Goal: Transaction & Acquisition: Purchase product/service

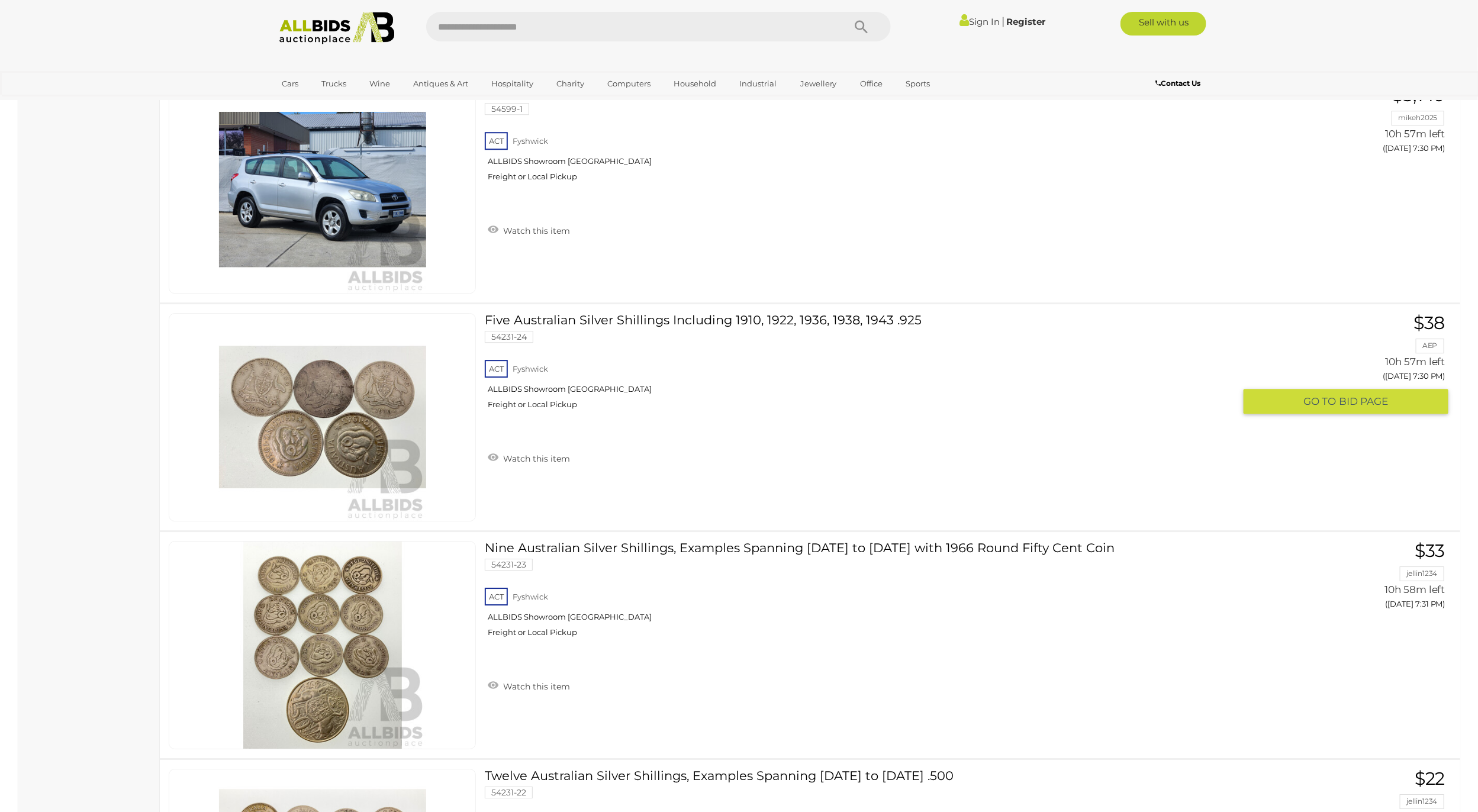
scroll to position [16780, 0]
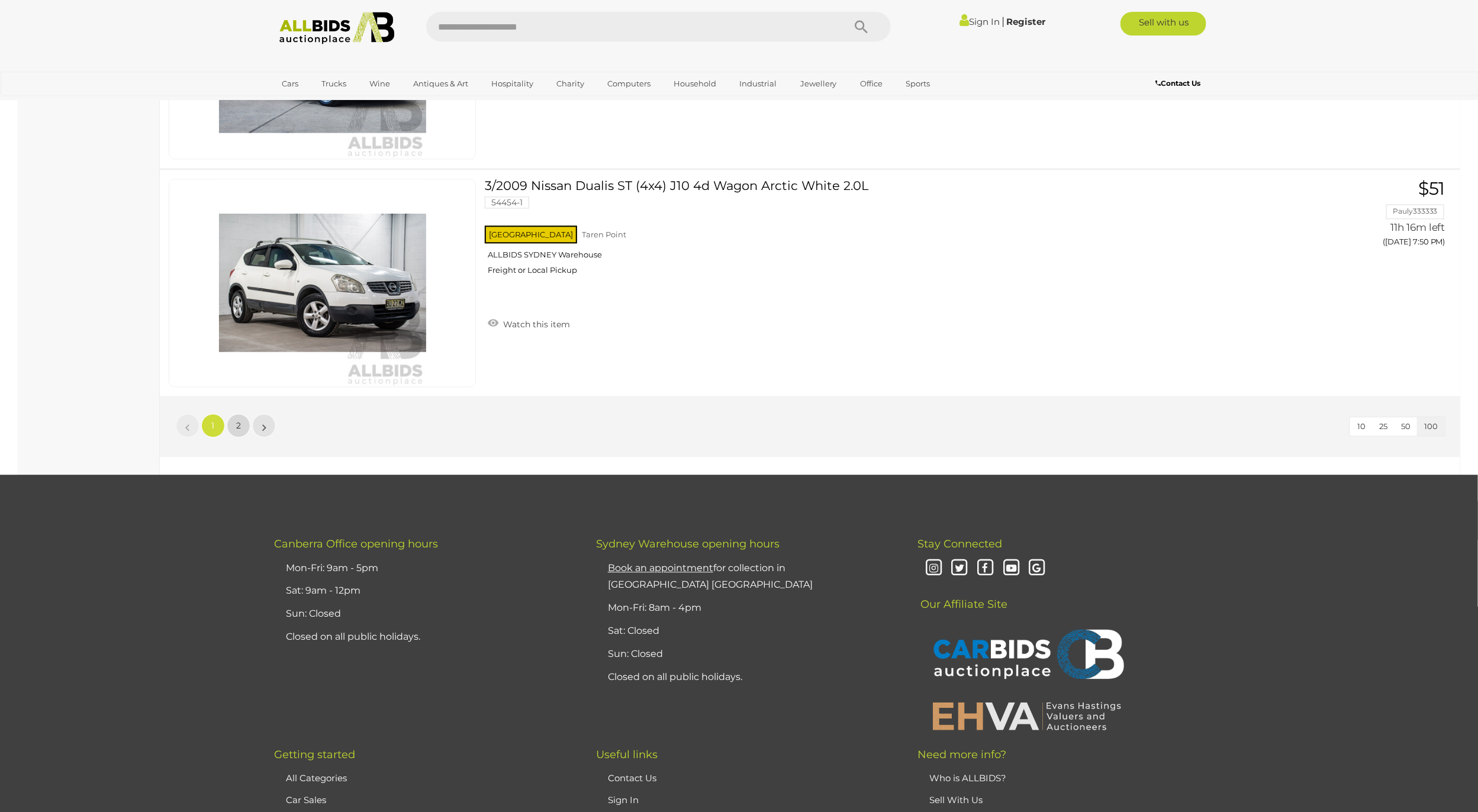
click at [232, 437] on link "2" at bounding box center [239, 426] width 24 height 24
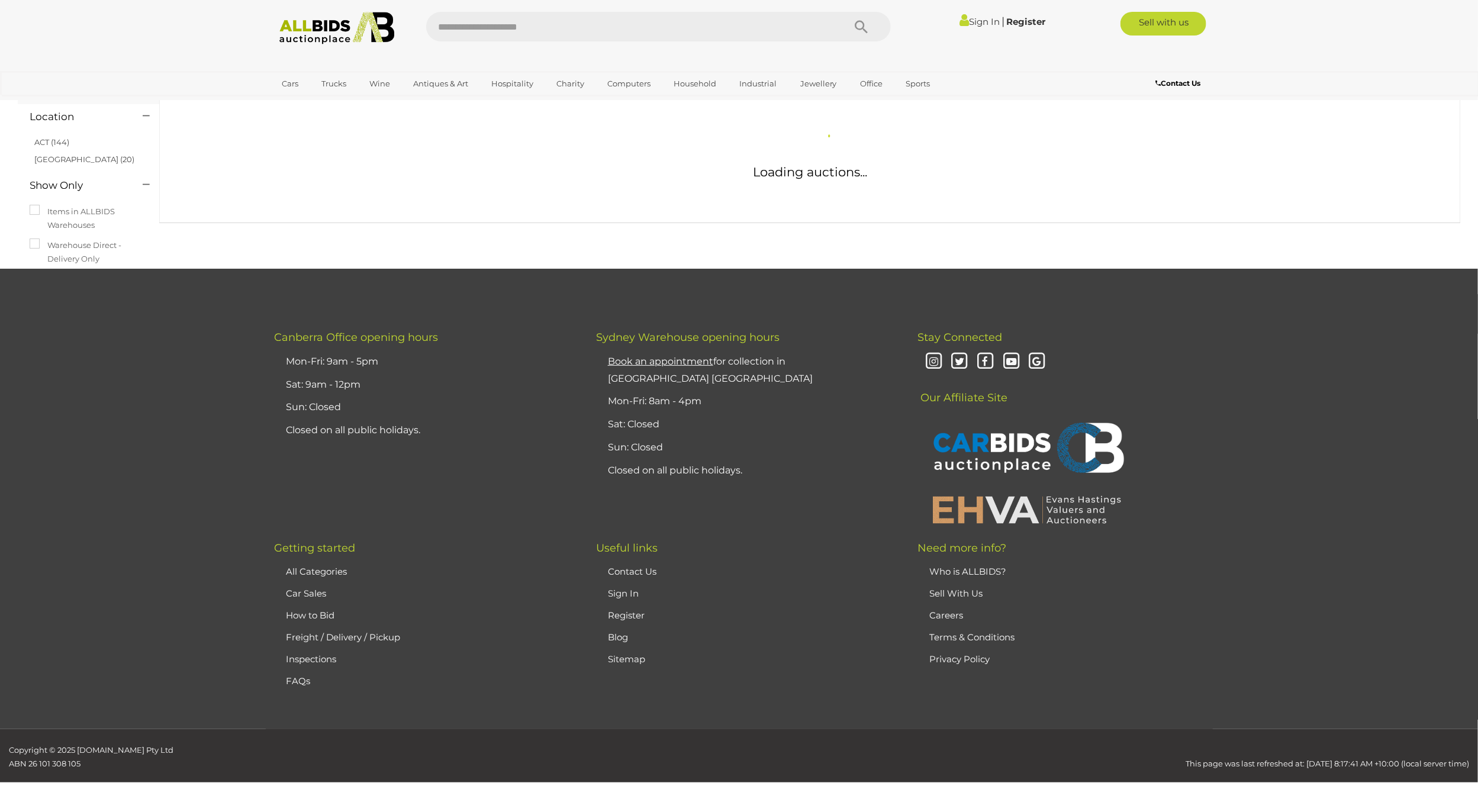
scroll to position [41, 0]
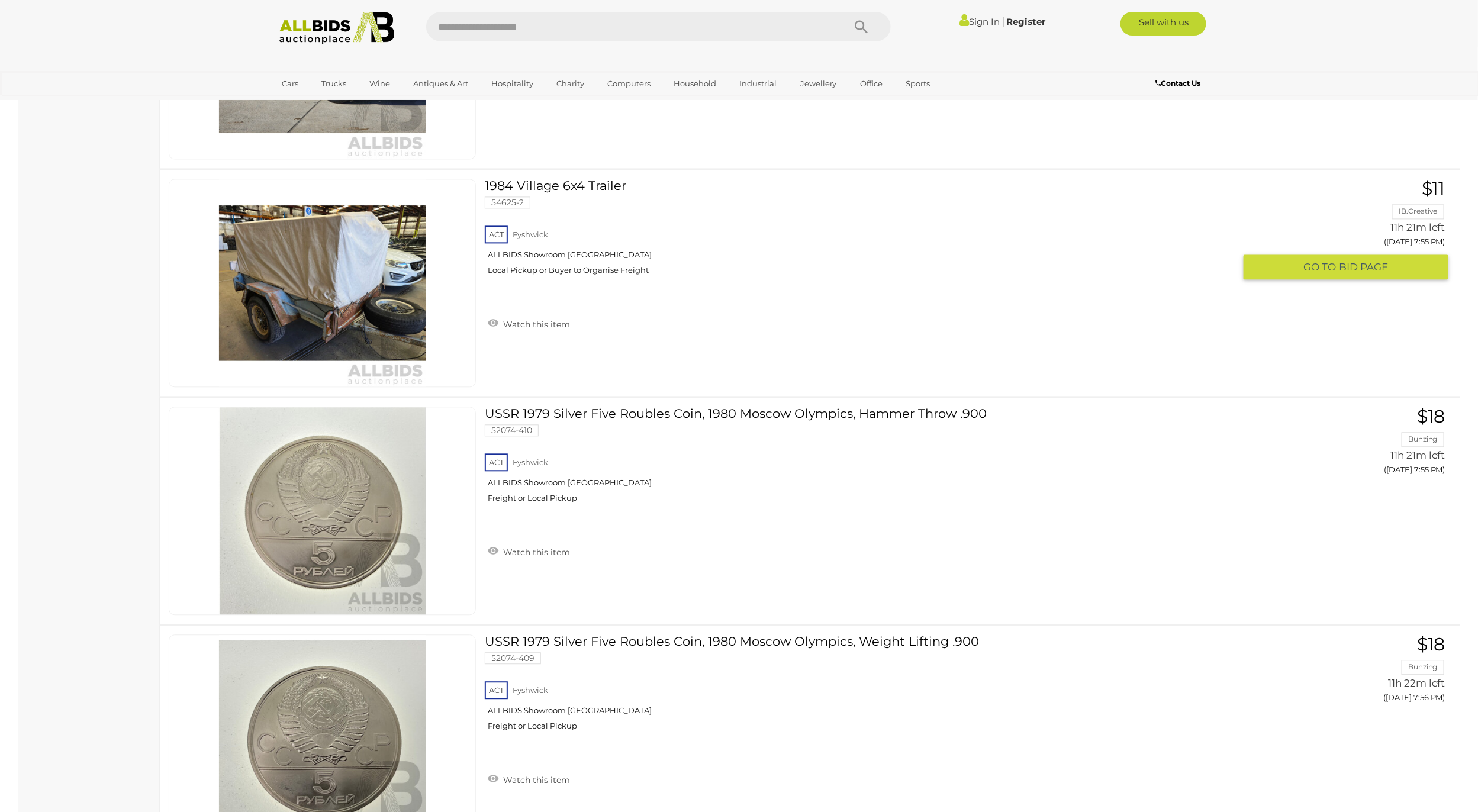
scroll to position [1373, 0]
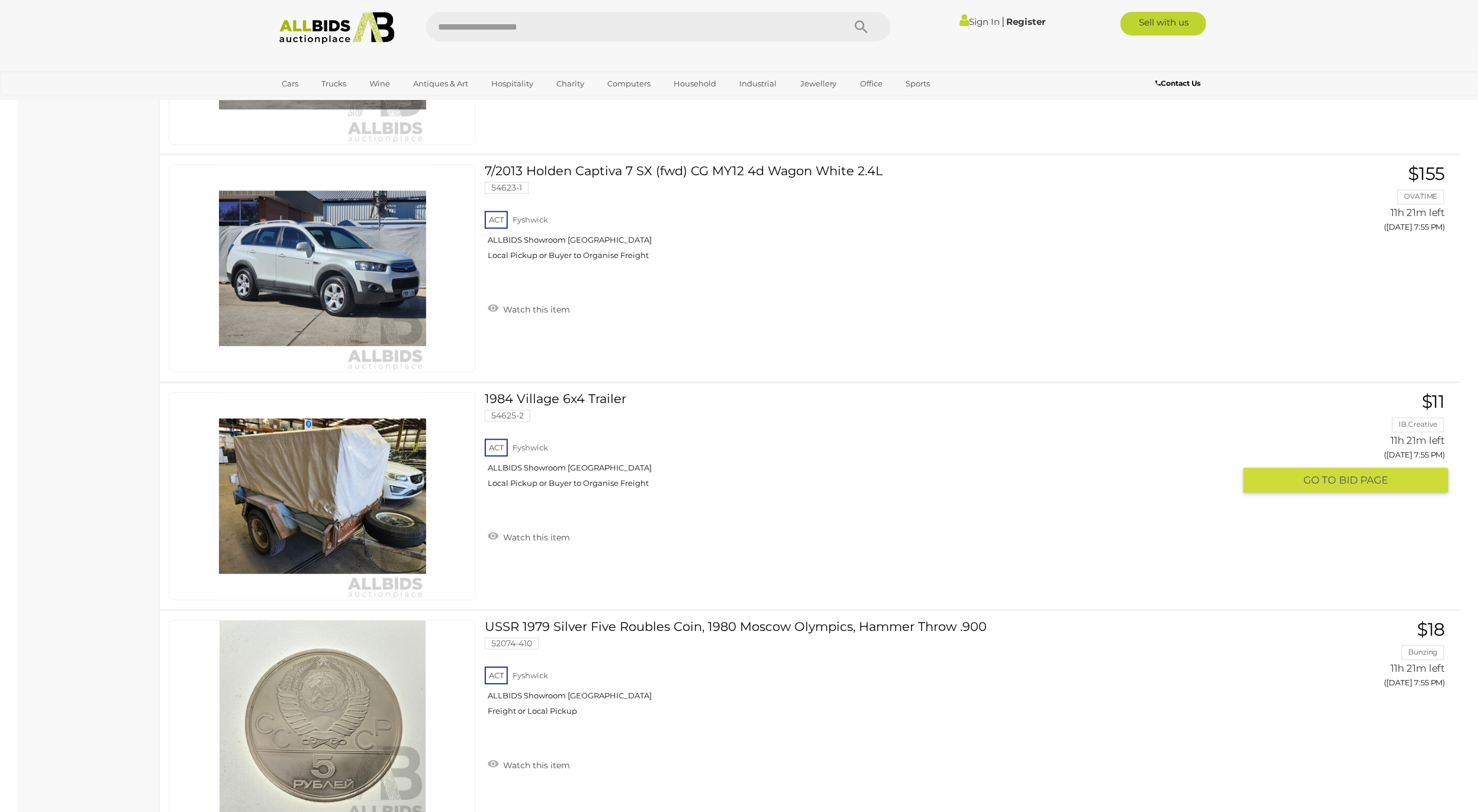
click at [562, 404] on link "1984 Village 6x4 Trailer 54625-2 ACT Fyshwick ALLBIDS Showroom [GEOGRAPHIC_DATA]" at bounding box center [864, 445] width 742 height 105
